Goal: Check status: Check status

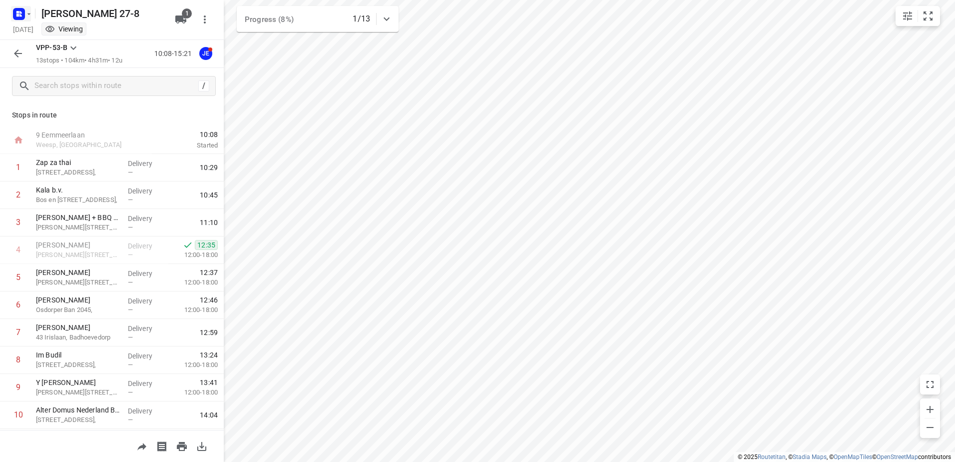
click at [13, 15] on rect "button" at bounding box center [19, 14] width 12 height 12
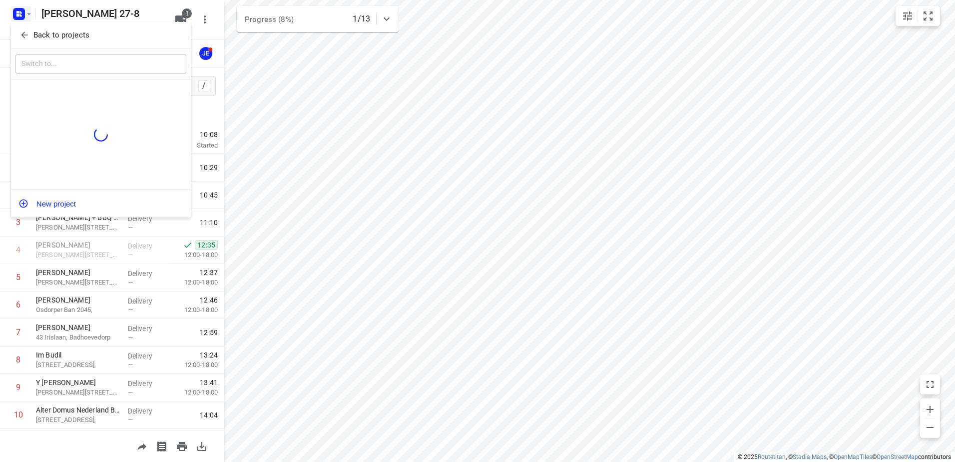
click at [17, 33] on button "Back to projects" at bounding box center [100, 35] width 171 height 16
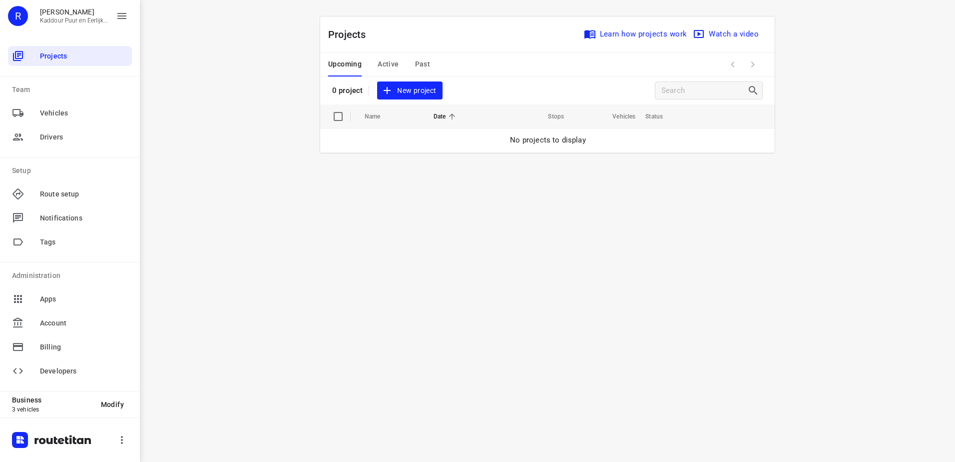
click at [392, 63] on span "Active" at bounding box center [388, 64] width 21 height 12
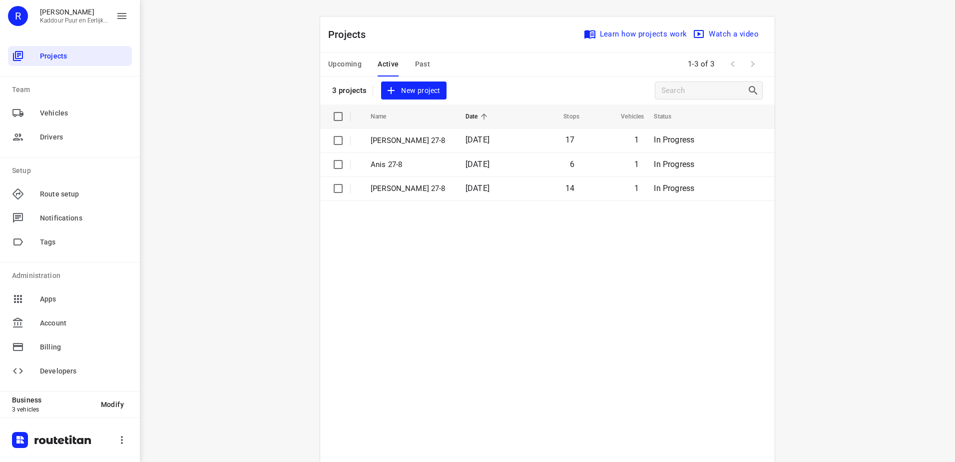
click at [418, 63] on span "Past" at bounding box center [422, 64] width 15 height 12
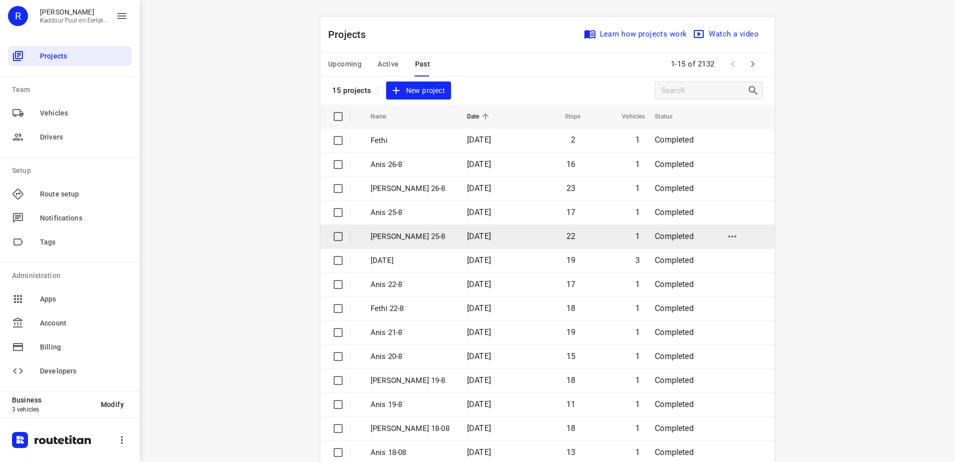
click at [459, 236] on td "[DATE]" at bounding box center [490, 236] width 62 height 24
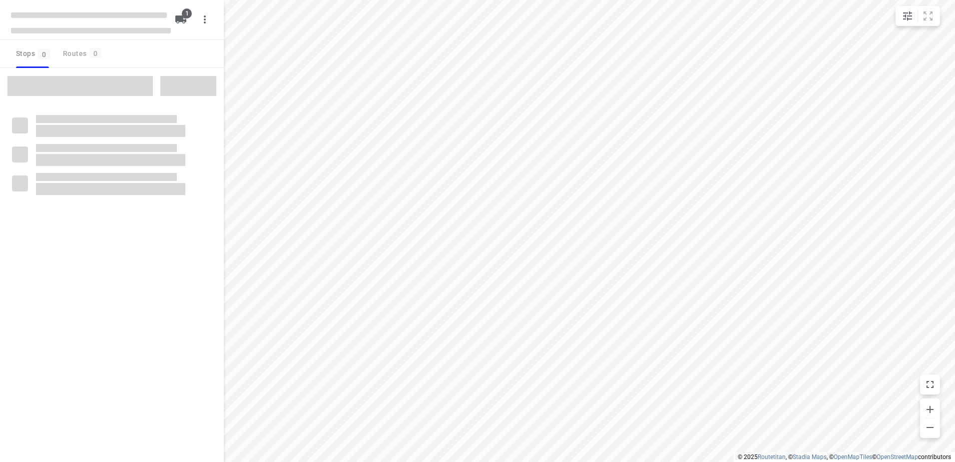
type input "distance"
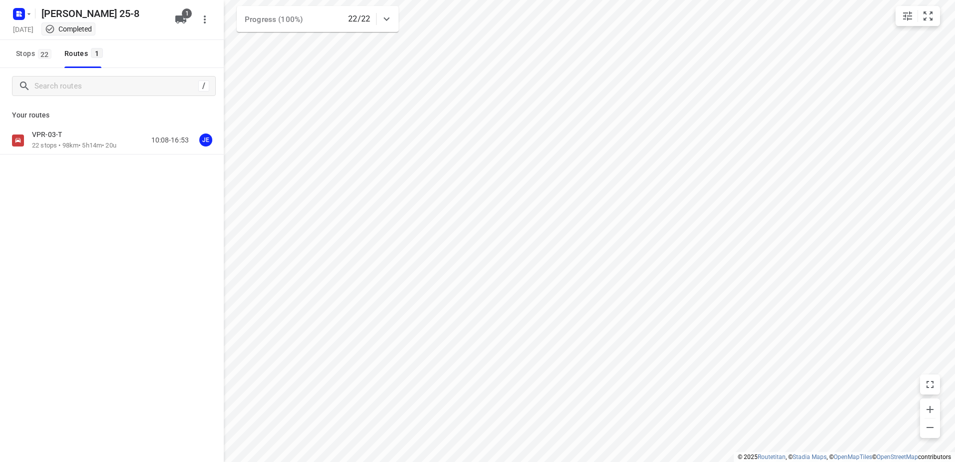
click at [115, 139] on div "VPR-03-T" at bounding box center [74, 135] width 84 height 11
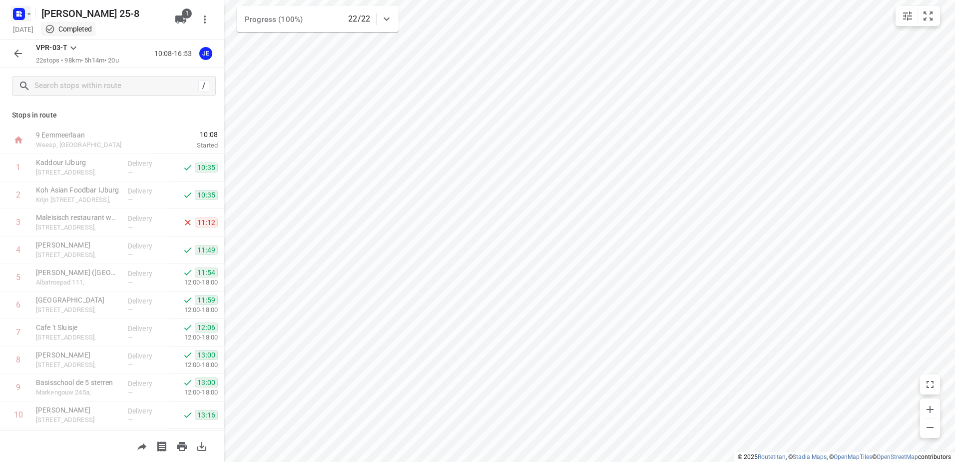
click at [13, 11] on rect "button" at bounding box center [19, 14] width 12 height 12
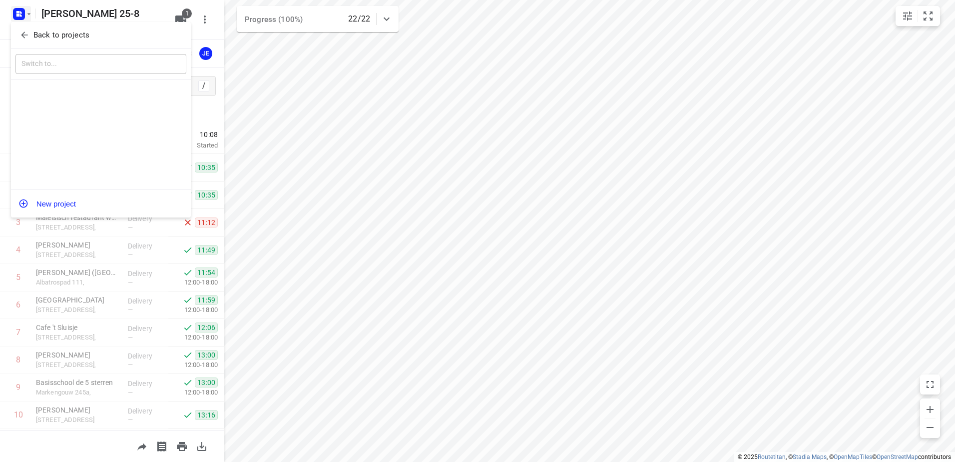
click at [17, 32] on button "Back to projects" at bounding box center [100, 35] width 171 height 16
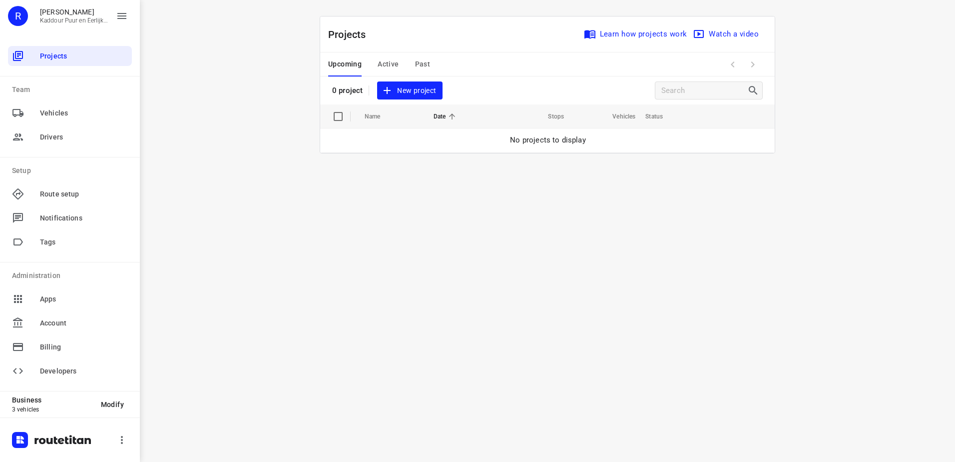
click at [426, 56] on button "Past" at bounding box center [422, 64] width 15 height 24
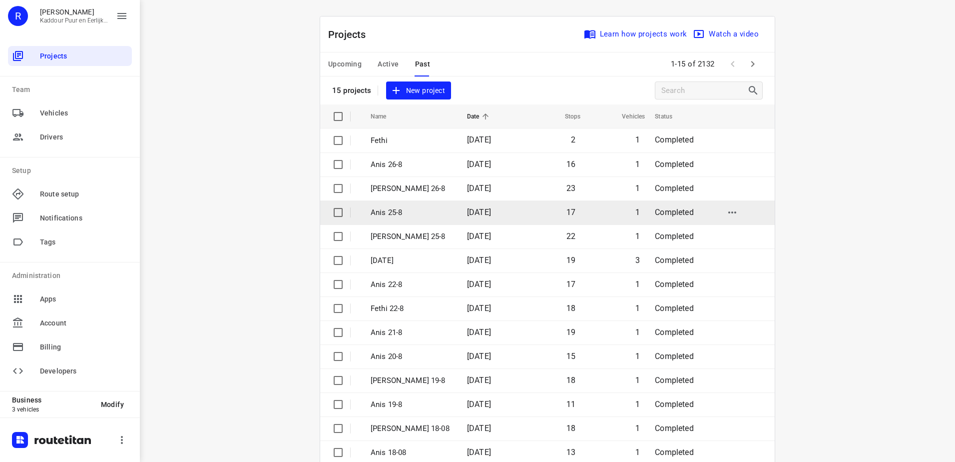
click at [432, 214] on p "Anis 25-8" at bounding box center [411, 212] width 81 height 11
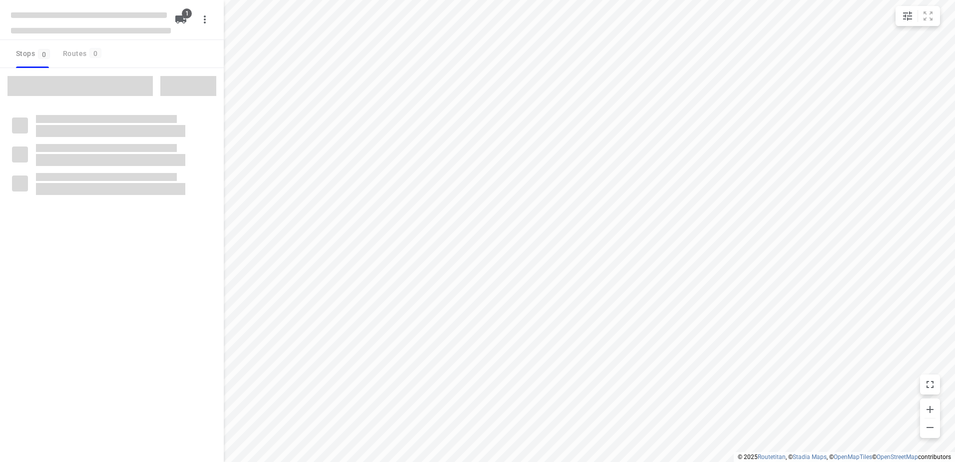
type input "distance"
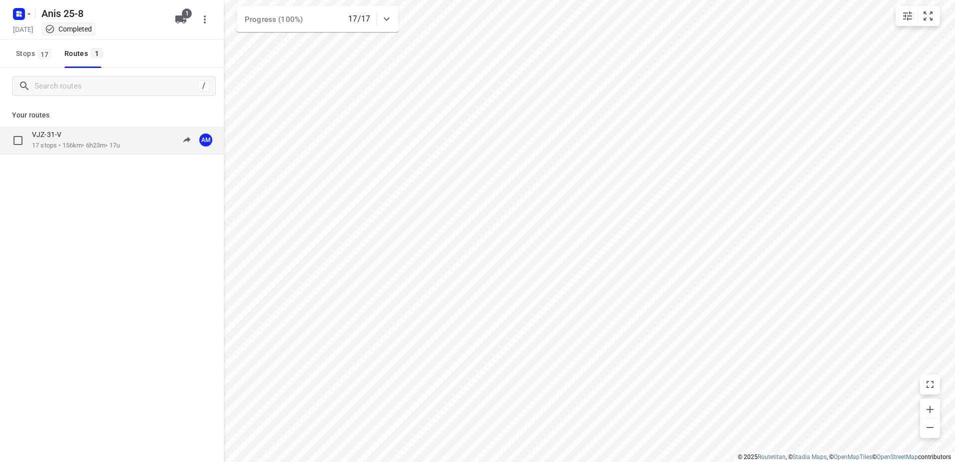
click at [120, 139] on div "VJZ-31-V" at bounding box center [76, 135] width 88 height 11
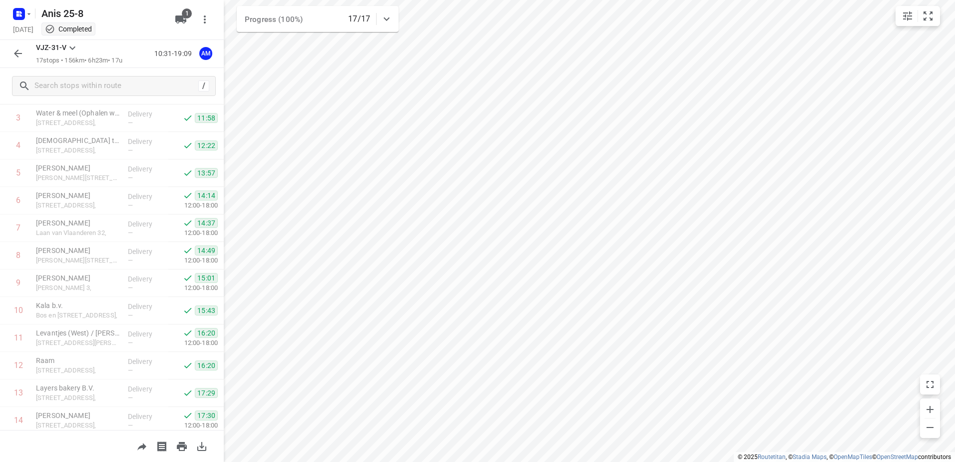
scroll to position [246, 0]
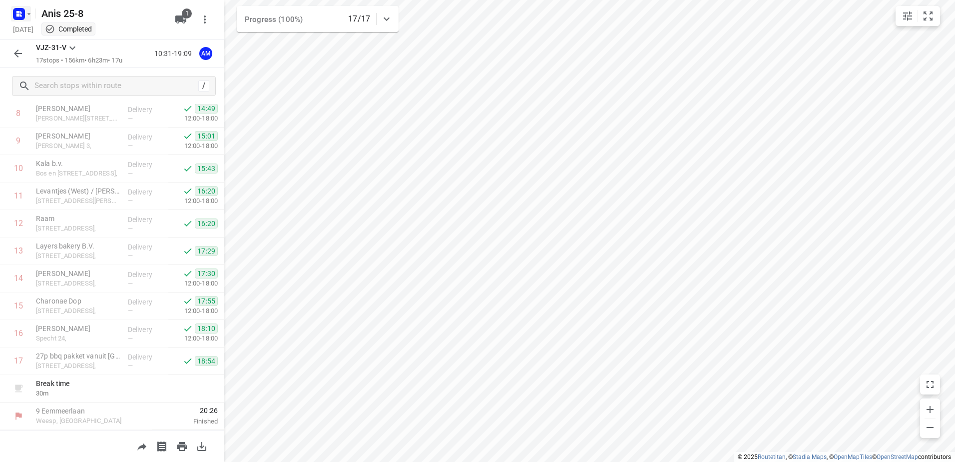
click at [21, 16] on icon "button" at bounding box center [20, 15] width 2 height 2
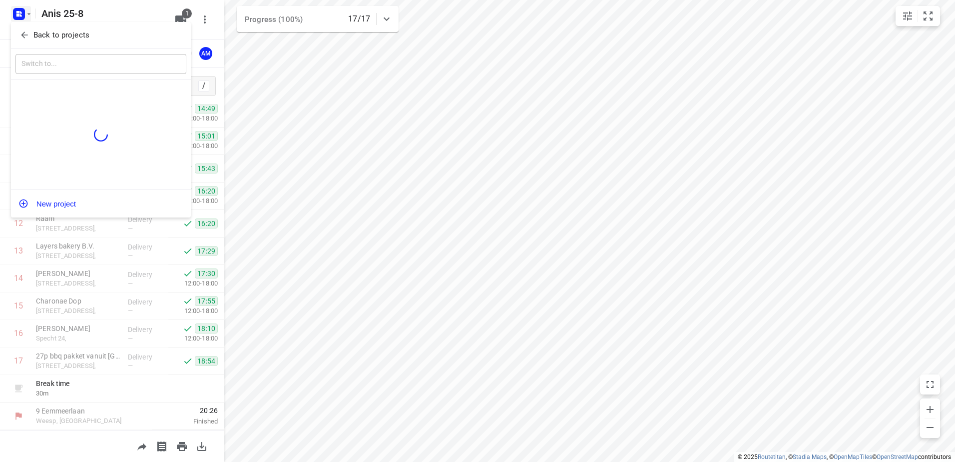
click at [22, 26] on div "Back to projects" at bounding box center [101, 35] width 180 height 27
click at [24, 34] on icon "button" at bounding box center [24, 35] width 10 height 10
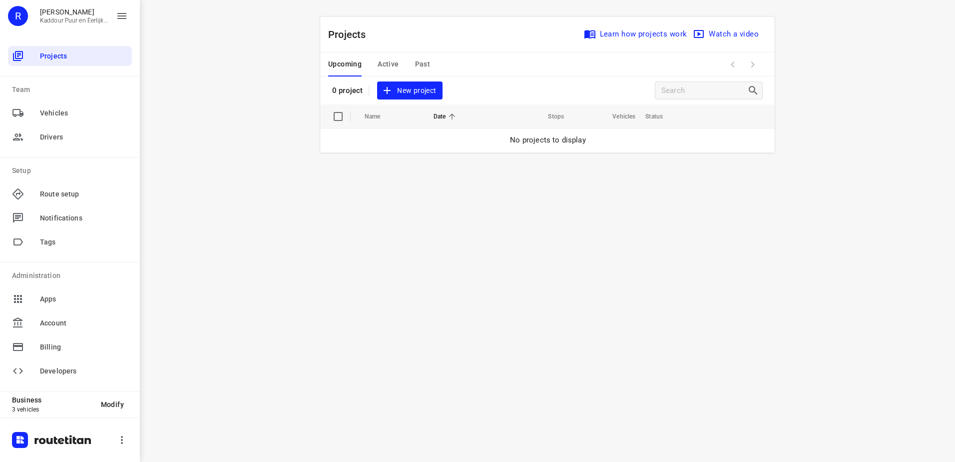
click at [426, 66] on span "Past" at bounding box center [422, 64] width 15 height 12
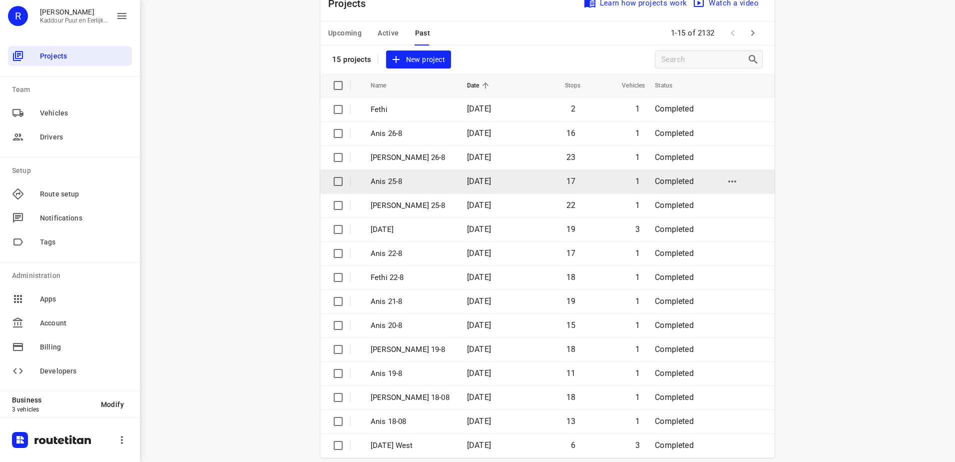
scroll to position [43, 0]
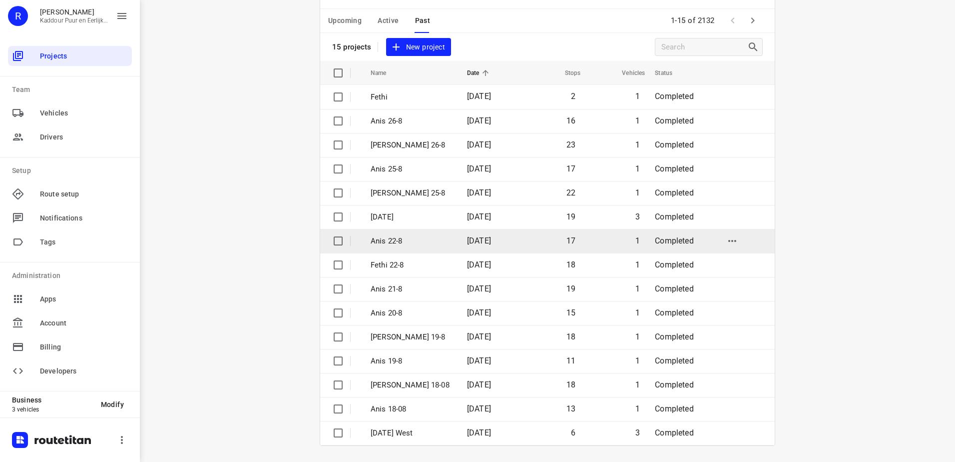
click at [409, 234] on td "Anis 22-8" at bounding box center [410, 241] width 98 height 24
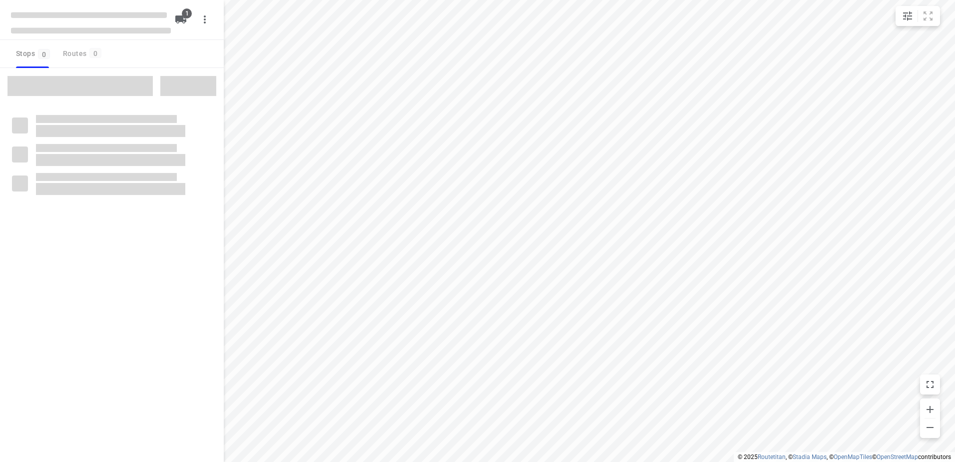
type input "distance"
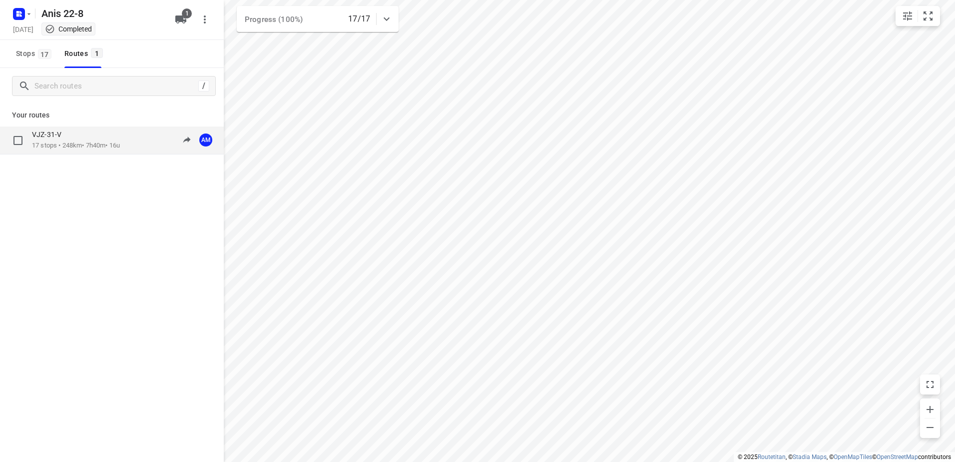
click at [111, 154] on div "VJZ-31-V 17 stops • 248km • 7h40m • 16u 10:30-19:38 AM" at bounding box center [112, 140] width 224 height 28
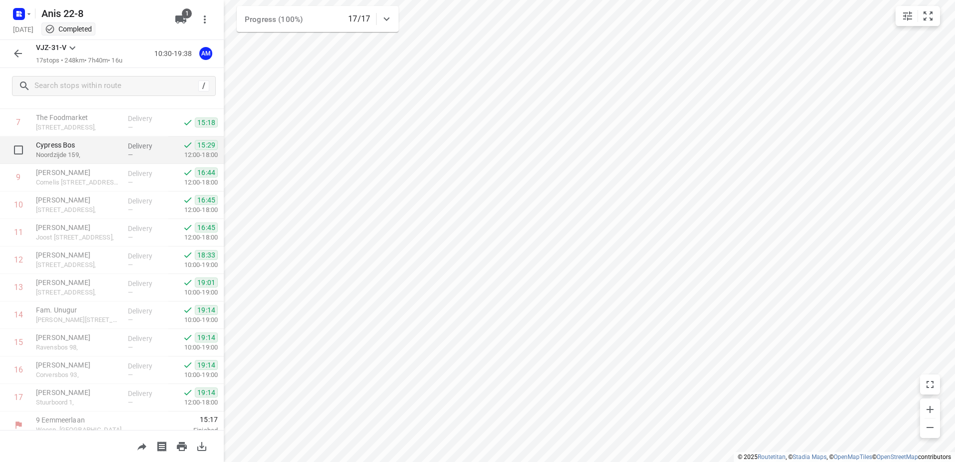
scroll to position [246, 0]
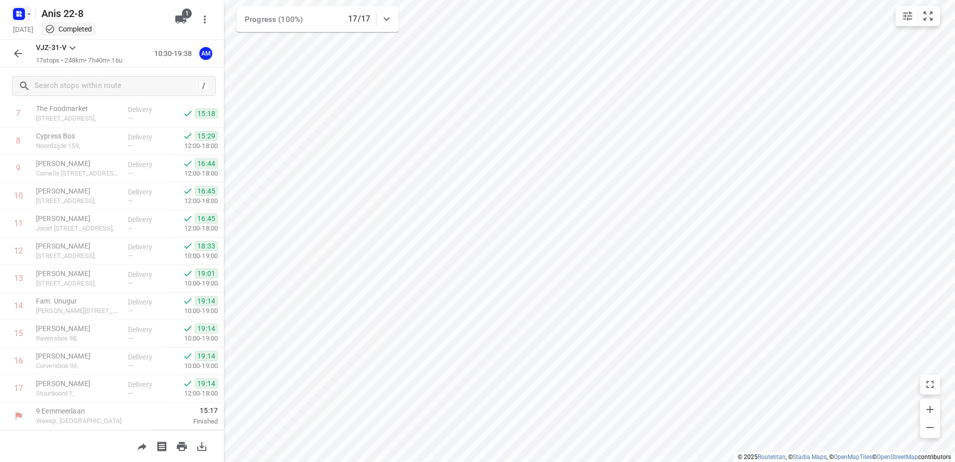
click at [21, 20] on icon "button" at bounding box center [19, 14] width 16 height 16
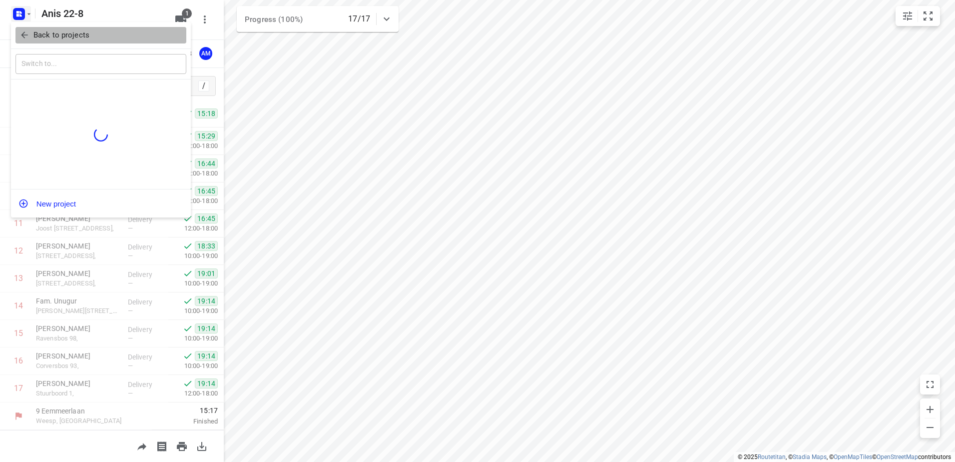
click at [28, 37] on icon "button" at bounding box center [24, 35] width 10 height 10
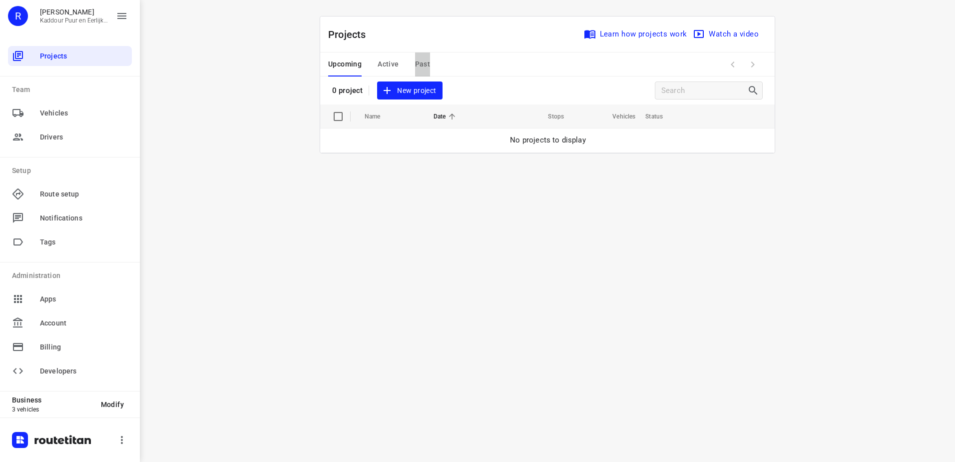
click at [422, 65] on span "Past" at bounding box center [422, 64] width 15 height 12
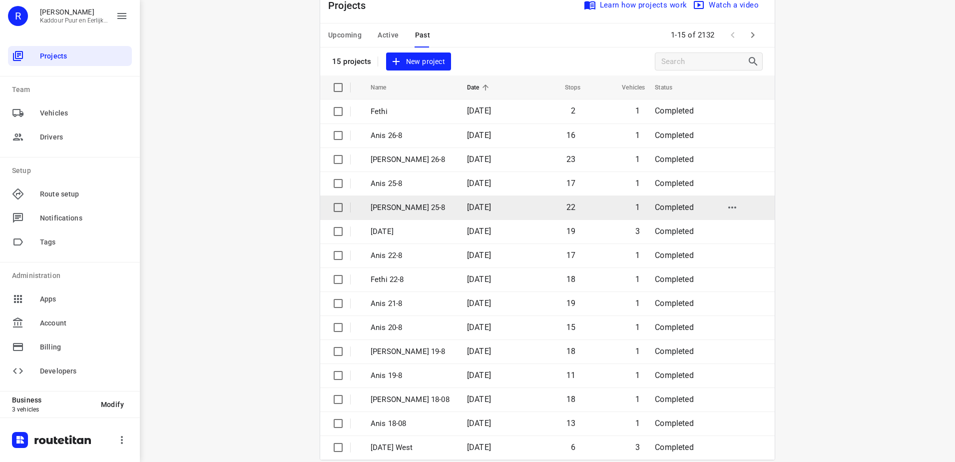
scroll to position [43, 0]
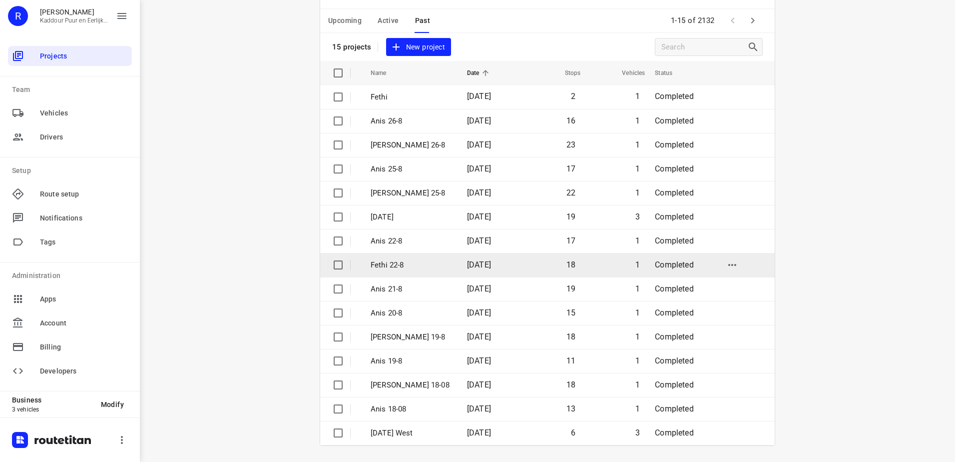
click at [404, 256] on td "Fethi 22-8" at bounding box center [410, 265] width 98 height 24
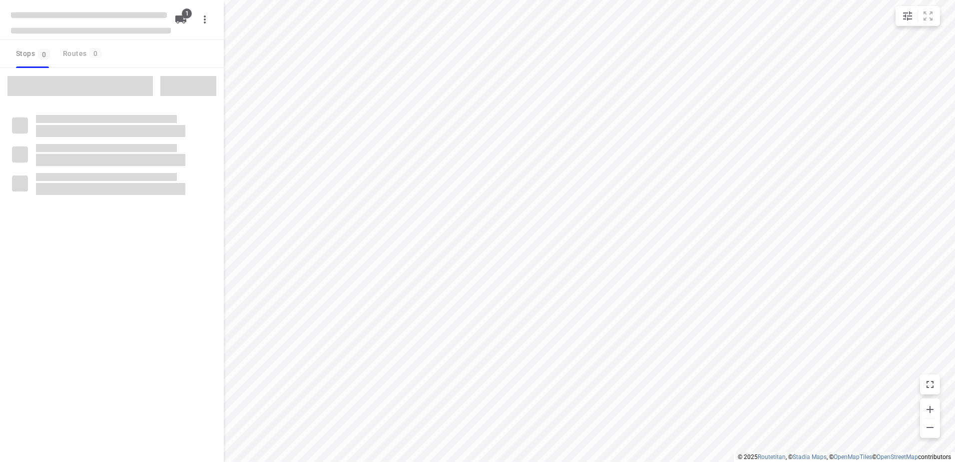
type input "distance"
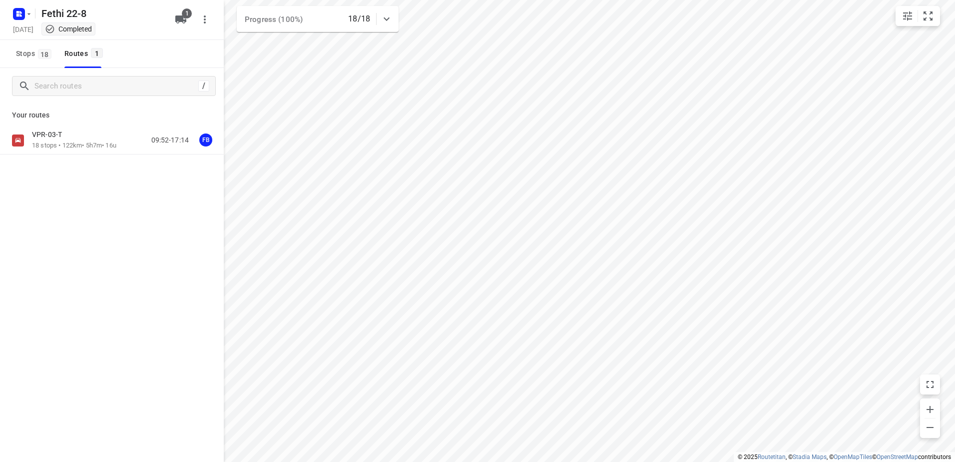
click at [89, 139] on div "VPR-03-T" at bounding box center [74, 135] width 84 height 11
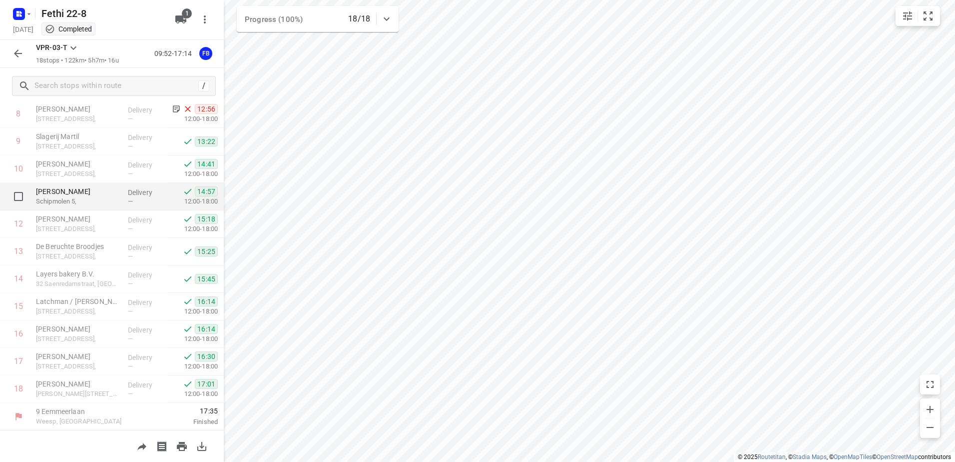
scroll to position [246, 0]
click at [10, 13] on div at bounding box center [21, 13] width 24 height 19
click at [13, 14] on rect "button" at bounding box center [19, 14] width 12 height 12
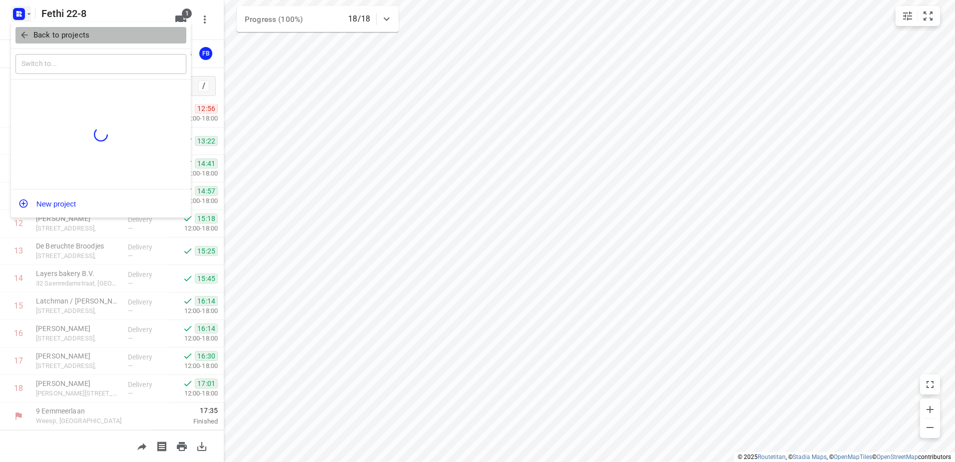
click at [19, 34] on icon "button" at bounding box center [24, 35] width 10 height 10
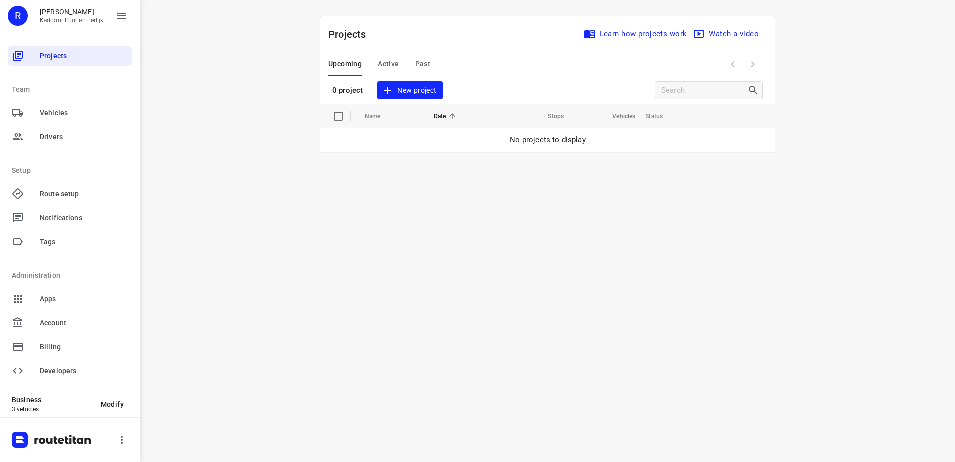
click at [410, 66] on div "Upcoming Active Past" at bounding box center [387, 64] width 118 height 24
click at [417, 63] on span "Past" at bounding box center [422, 64] width 15 height 12
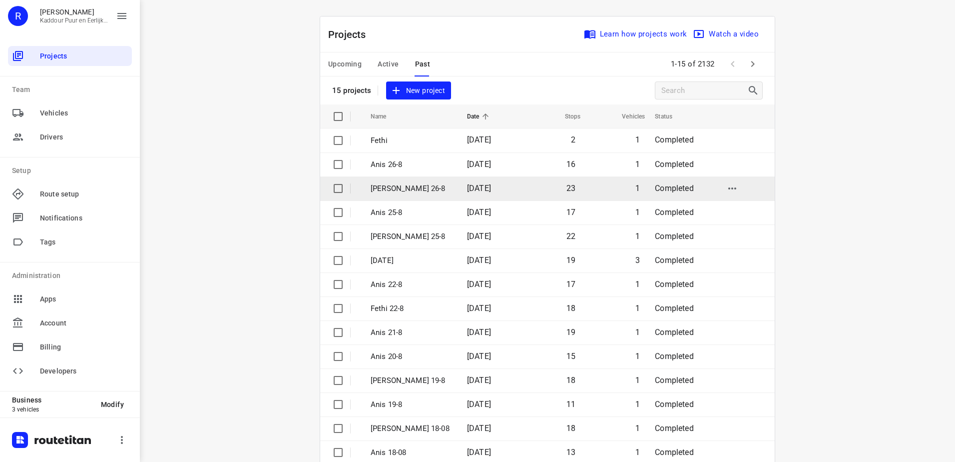
click at [490, 183] on span "[DATE]" at bounding box center [479, 187] width 24 height 9
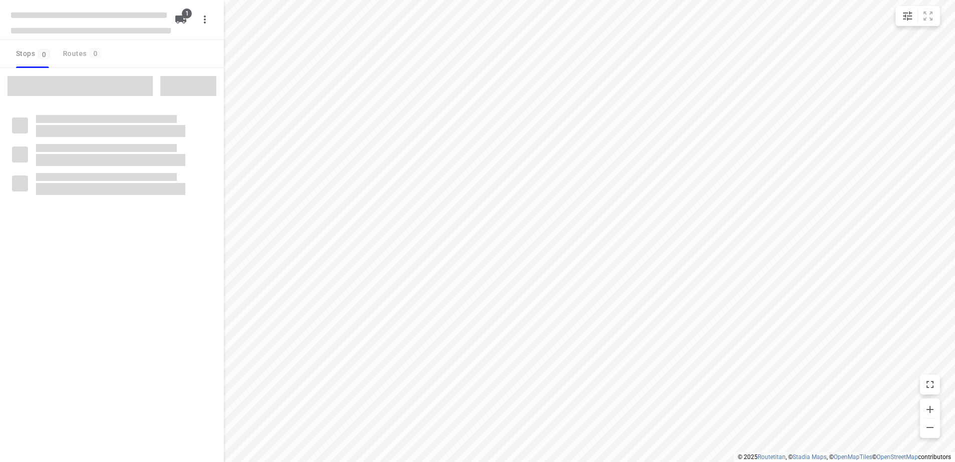
type input "distance"
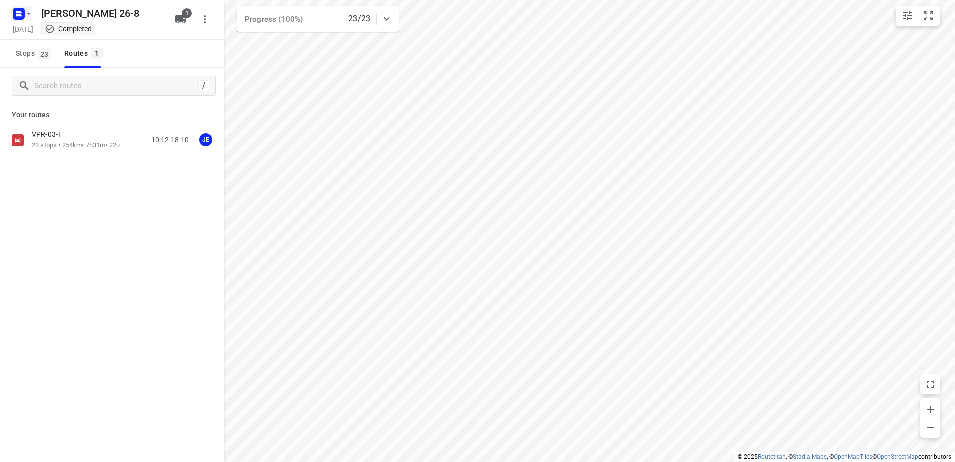
click at [13, 14] on rect "button" at bounding box center [19, 14] width 12 height 12
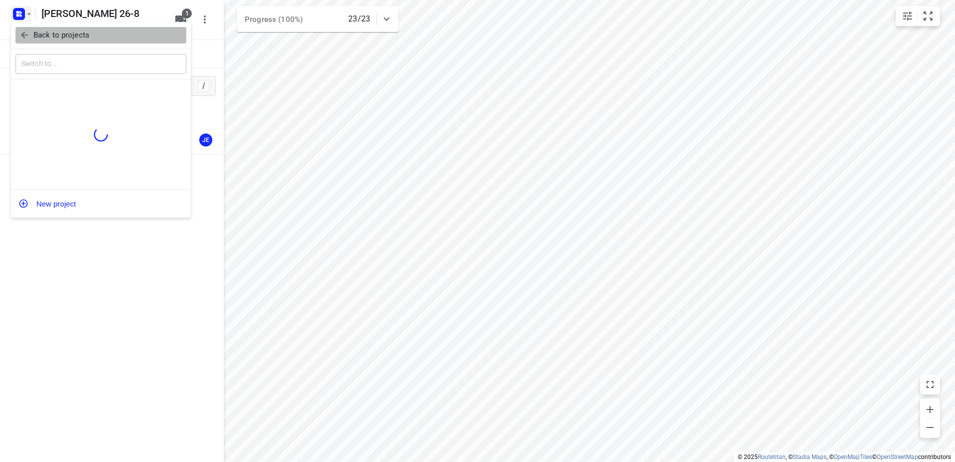
click at [21, 34] on icon "button" at bounding box center [24, 35] width 10 height 10
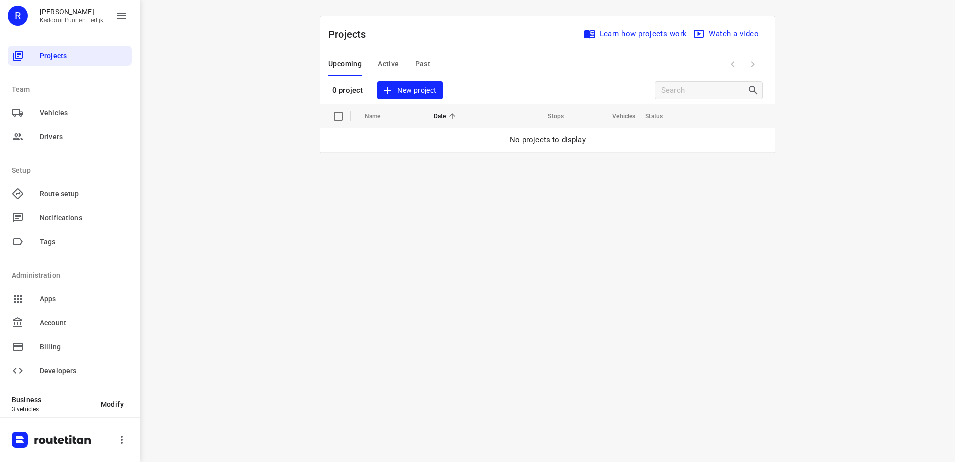
click at [412, 61] on div "Upcoming Active Past" at bounding box center [387, 64] width 118 height 24
click at [416, 66] on span "Past" at bounding box center [422, 64] width 15 height 12
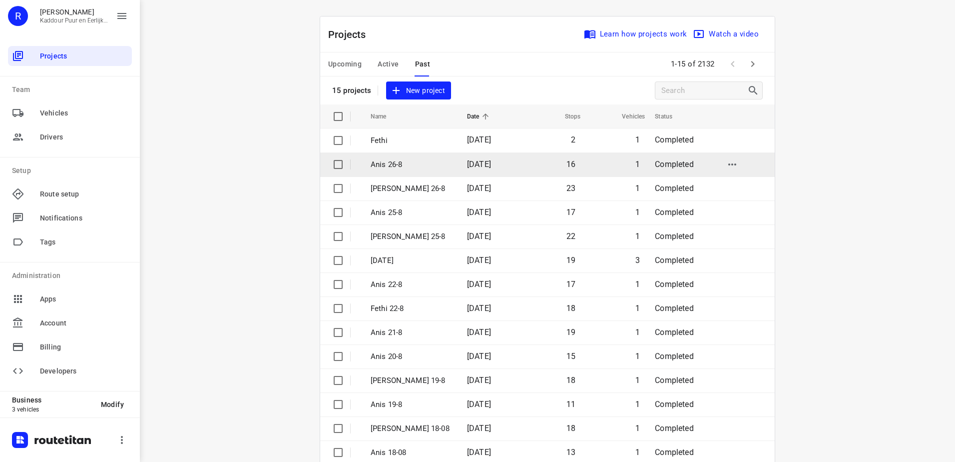
click at [422, 172] on td "Anis 26-8" at bounding box center [410, 164] width 98 height 24
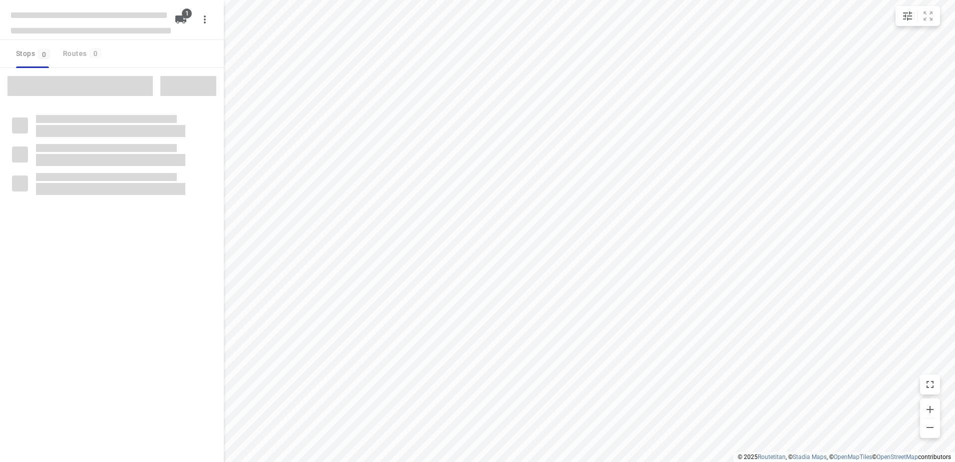
type input "distance"
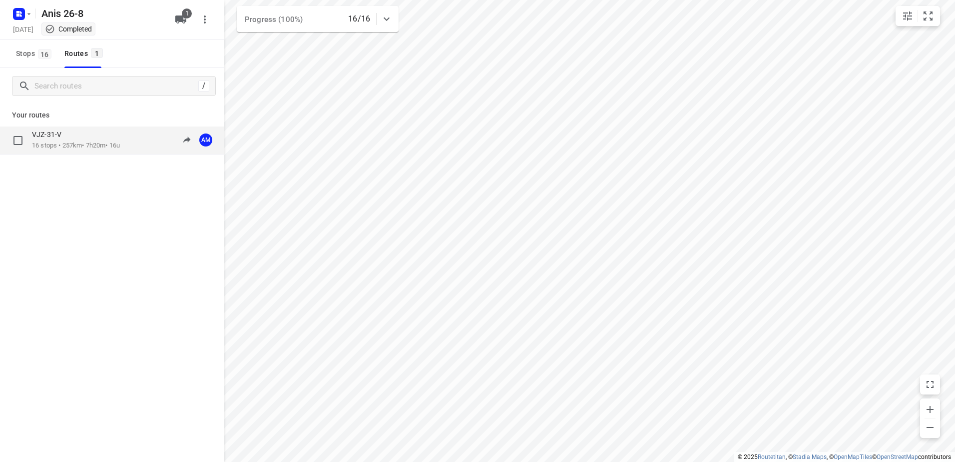
click at [94, 130] on div "VJZ-31-V" at bounding box center [76, 135] width 88 height 11
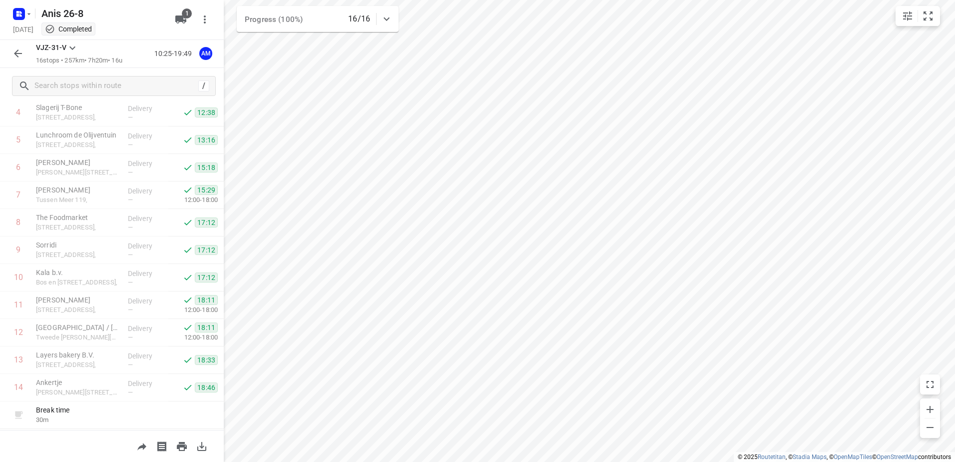
scroll to position [219, 0]
